Goal: Task Accomplishment & Management: Use online tool/utility

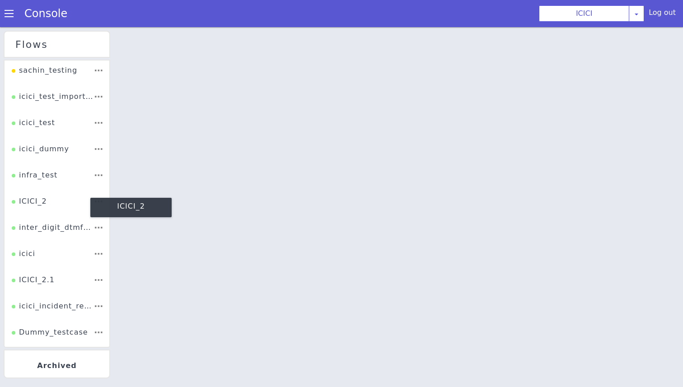
click at [14, 207] on div "ICICI_2" at bounding box center [29, 204] width 35 height 17
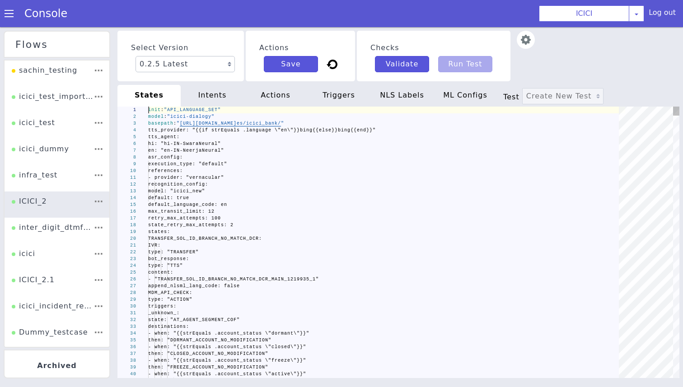
scroll to position [0, 31]
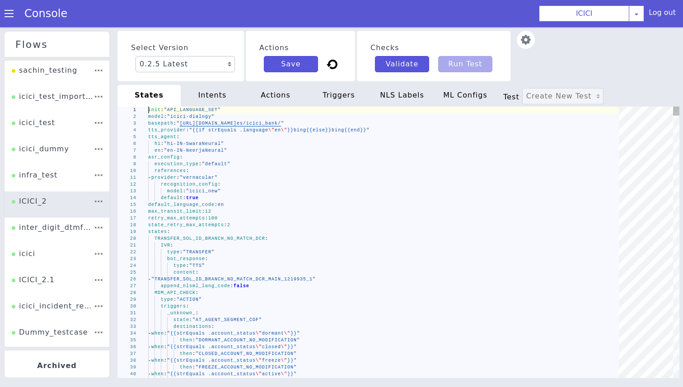
click at [267, 206] on div "default_language_code : en" at bounding box center [386, 205] width 477 height 7
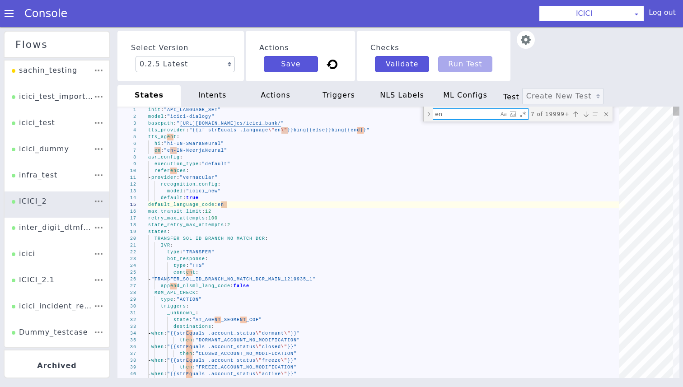
type textarea "- when: "{{and (gt (len .ib_plugin105_active_cards) 0) (gt (len .ib_931503_car_…"
type textarea "ib_plugin105_active_cards"
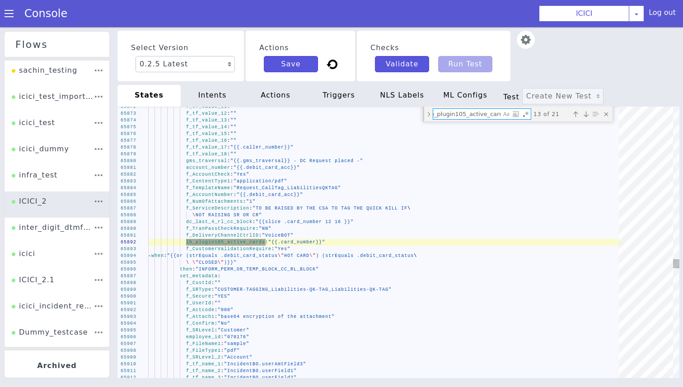
type textarea "f_ContentType1: "application/pdf" f_TemplateName: "Request_CallTag_LiabilitiesQ…"
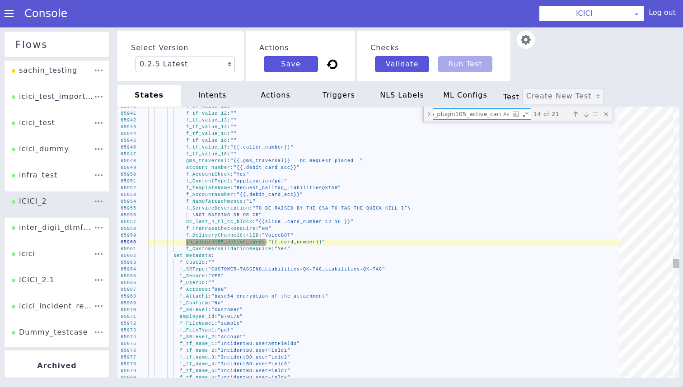
click at [451, 115] on textarea "ib_plugin105_active_cards" at bounding box center [467, 114] width 68 height 10
paste textarea "hot"
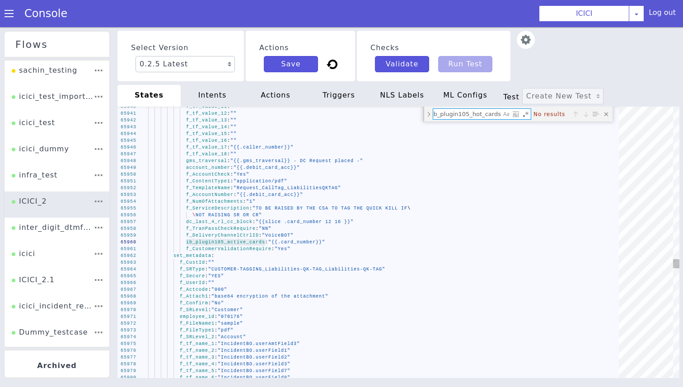
scroll to position [0, 0]
click at [460, 113] on textarea "ib_plugin105_hot_cards" at bounding box center [467, 114] width 68 height 10
paste textarea "222003_dc_card_block"
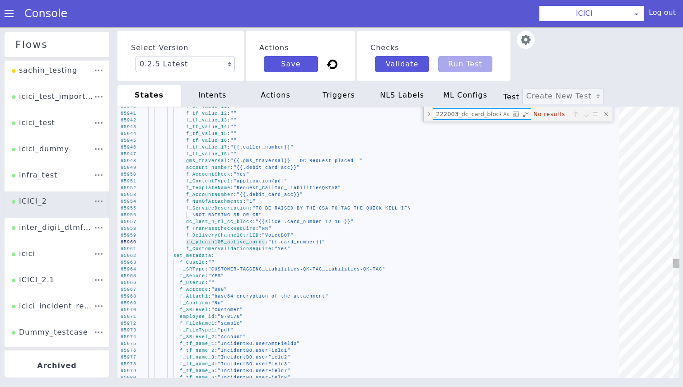
click at [457, 117] on textarea "ib_222003_dc_card_block" at bounding box center [467, 114] width 68 height 10
paste textarea "4_dc_card_block_errcode"
click at [468, 115] on textarea "ib_222004_dc_card_block_errcode" at bounding box center [467, 114] width 68 height 10
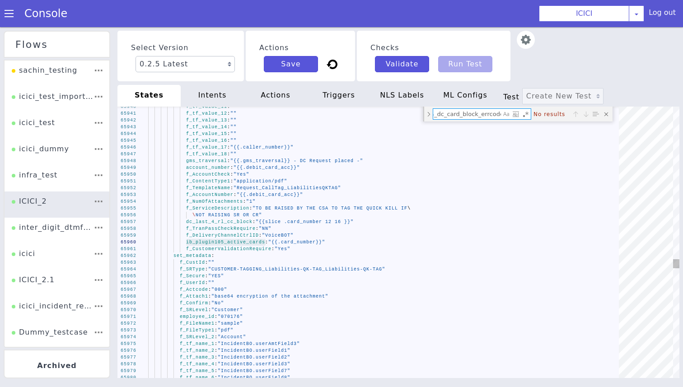
click at [468, 115] on textarea "ib_222004_dc_card_block_errcode" at bounding box center [467, 114] width 68 height 10
paste textarea "details"
click at [456, 112] on textarea "ib_222004_dc_card_block_errdetails" at bounding box center [467, 114] width 68 height 10
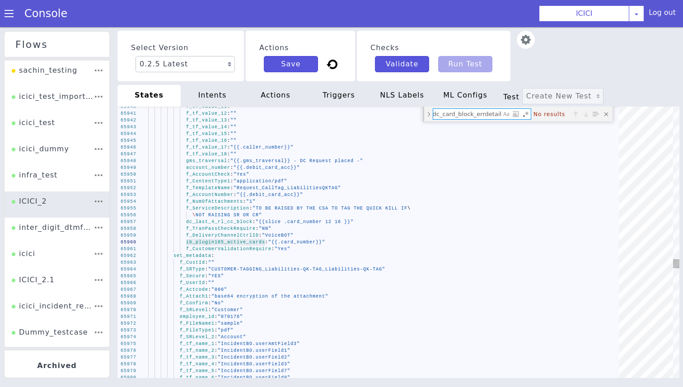
paste textarea "actcode"
click at [480, 115] on textarea "ib_222004_dc_card_block_actcode" at bounding box center [467, 114] width 68 height 10
paste textarea "3_dc_card_block"
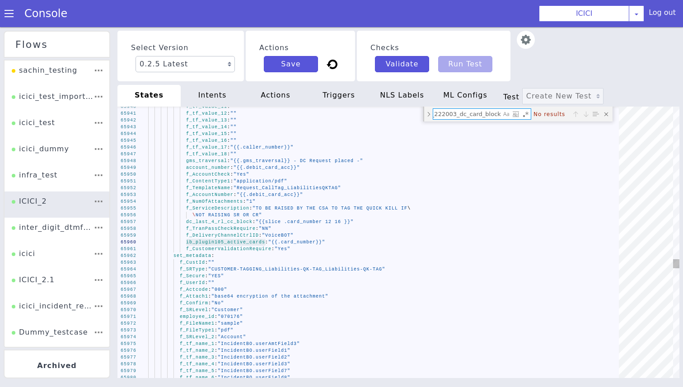
scroll to position [0, 7]
click at [479, 113] on textarea "ib_222003_dc_card_block" at bounding box center [467, 114] width 68 height 10
paste textarea "4_dc_card_block_errcode"
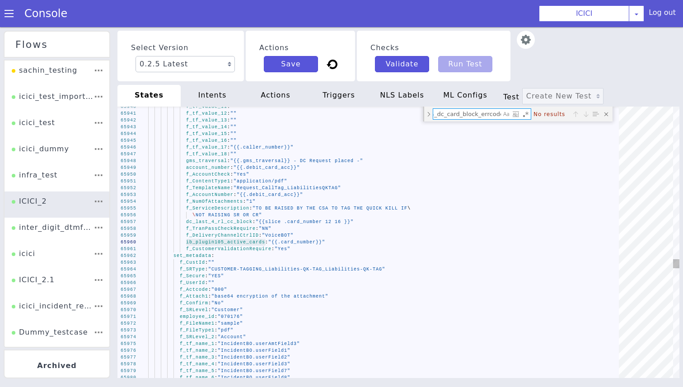
click at [457, 110] on textarea "ib_222004_dc_card_block_errcode" at bounding box center [467, 114] width 68 height 10
paste textarea "details"
click at [463, 113] on textarea "ib_222004_dc_card_block_errdetails" at bounding box center [467, 114] width 68 height 10
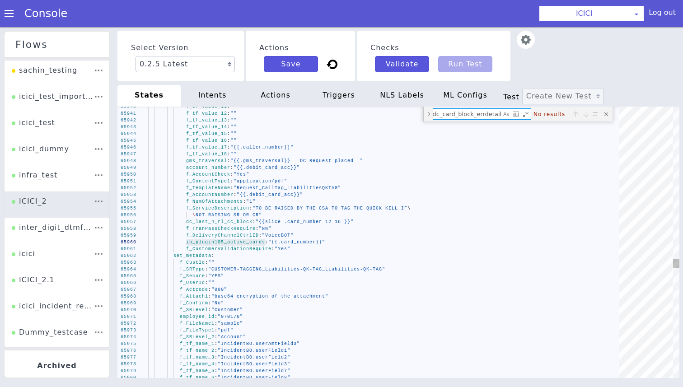
click at [463, 113] on textarea "ib_222004_dc_card_block_errdetails" at bounding box center [467, 114] width 68 height 10
paste textarea "actcode"
type textarea "ib_222004_dc_card_block_actcode"
